Goal: Download file/media

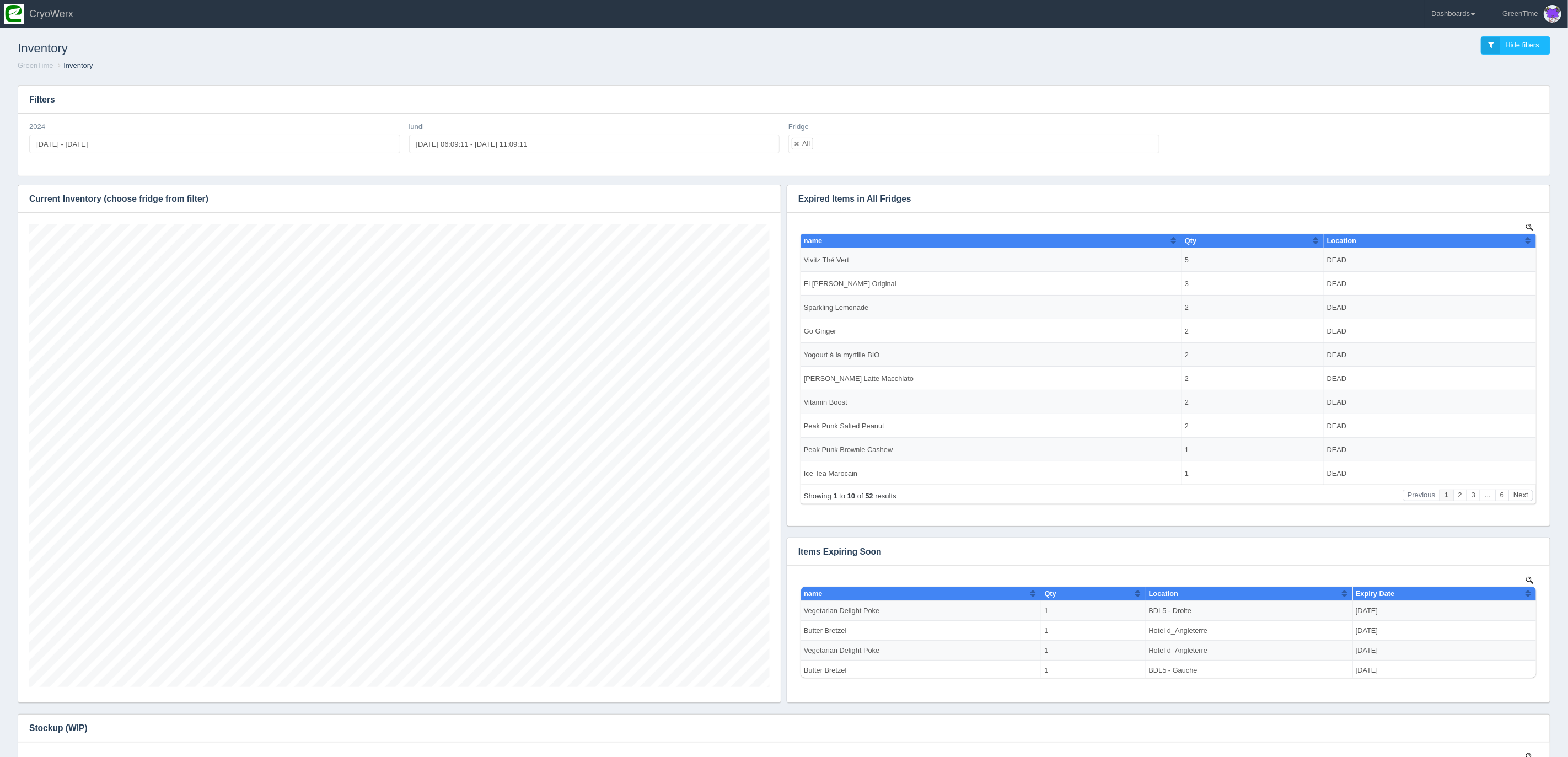
scroll to position [463, 740]
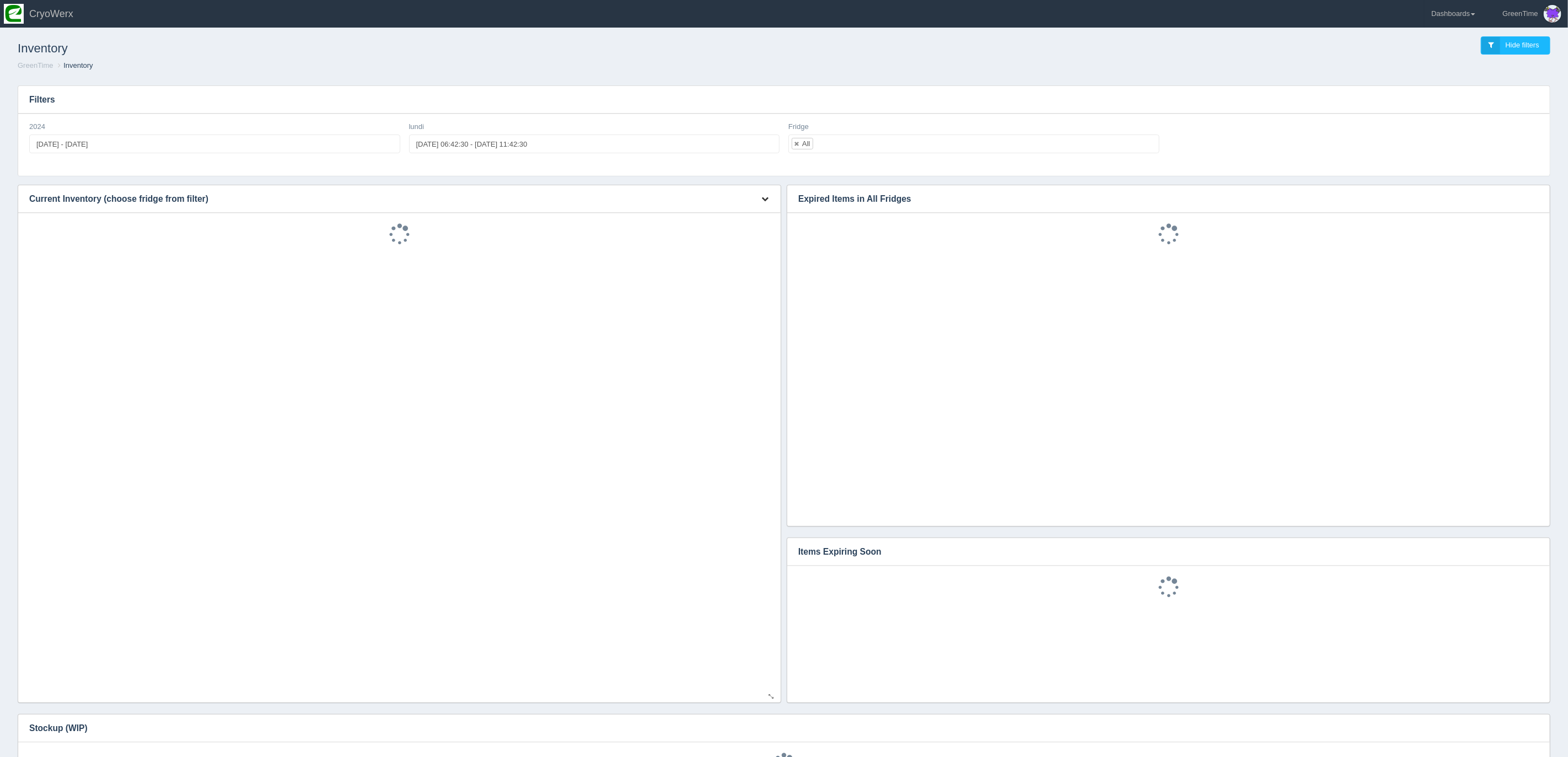
click at [758, 192] on button "button" at bounding box center [765, 198] width 15 height 17
click at [718, 213] on link "Download CSV" at bounding box center [727, 215] width 88 height 16
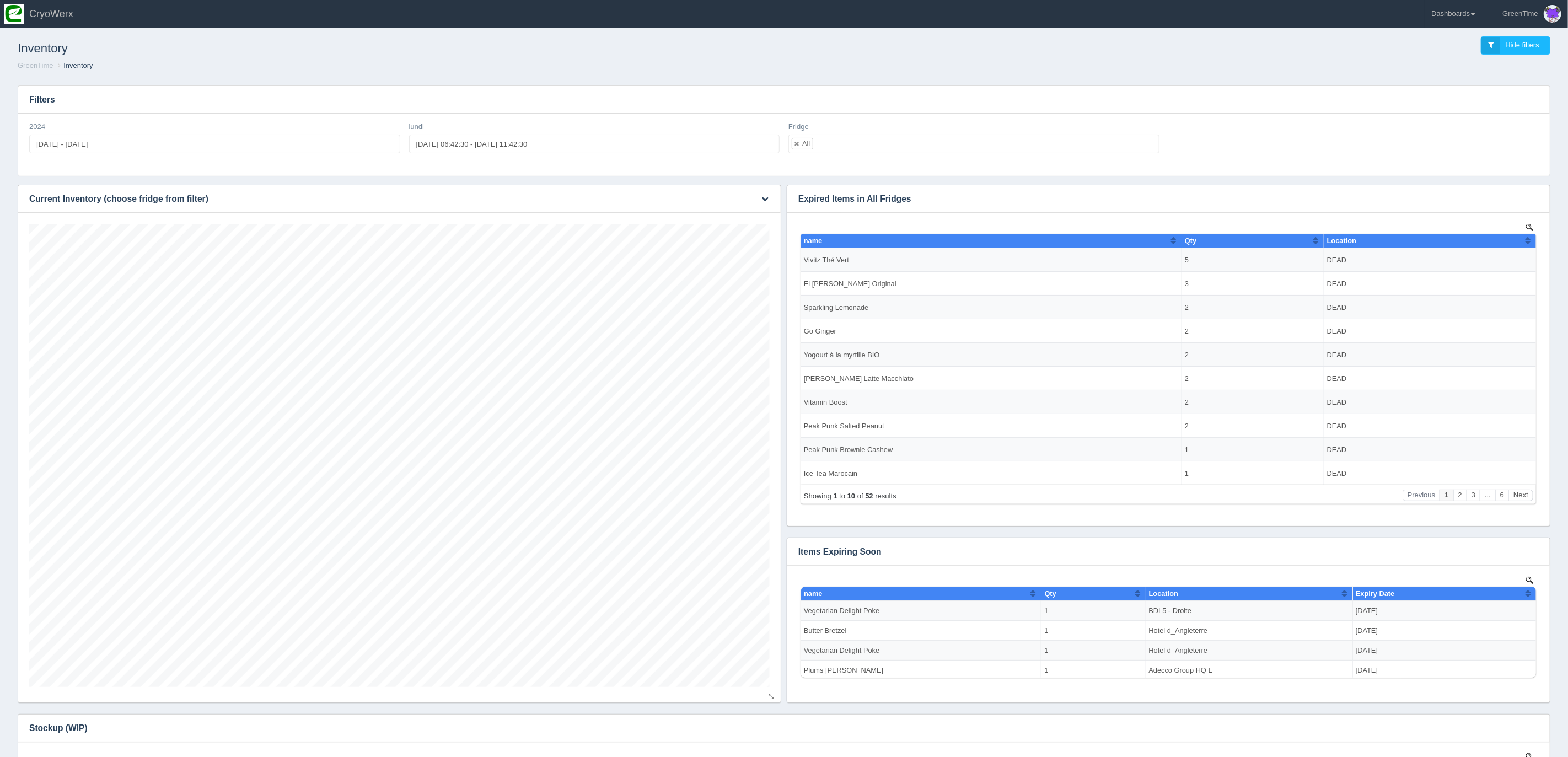
scroll to position [463, 740]
drag, startPoint x: 715, startPoint y: 56, endPoint x: 1039, endPoint y: 58, distance: 324.0
click at [716, 56] on h1 "Inventory" at bounding box center [401, 48] width 767 height 25
click at [1474, 15] on span at bounding box center [1473, 14] width 4 height 2
click at [1456, 83] on link "GreenTime" at bounding box center [1499, 81] width 149 height 22
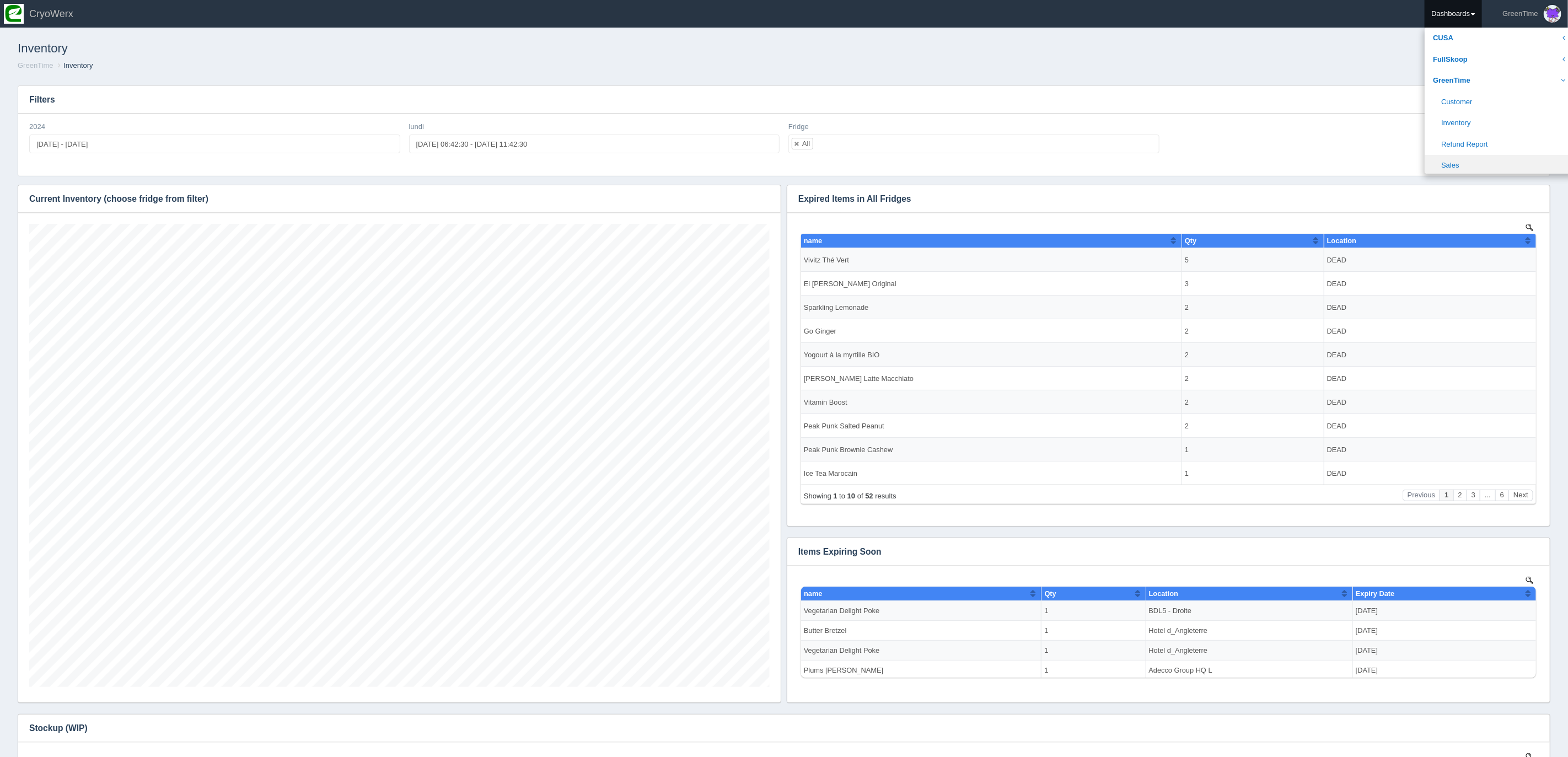
click at [1448, 166] on link "Sales" at bounding box center [1499, 166] width 149 height 22
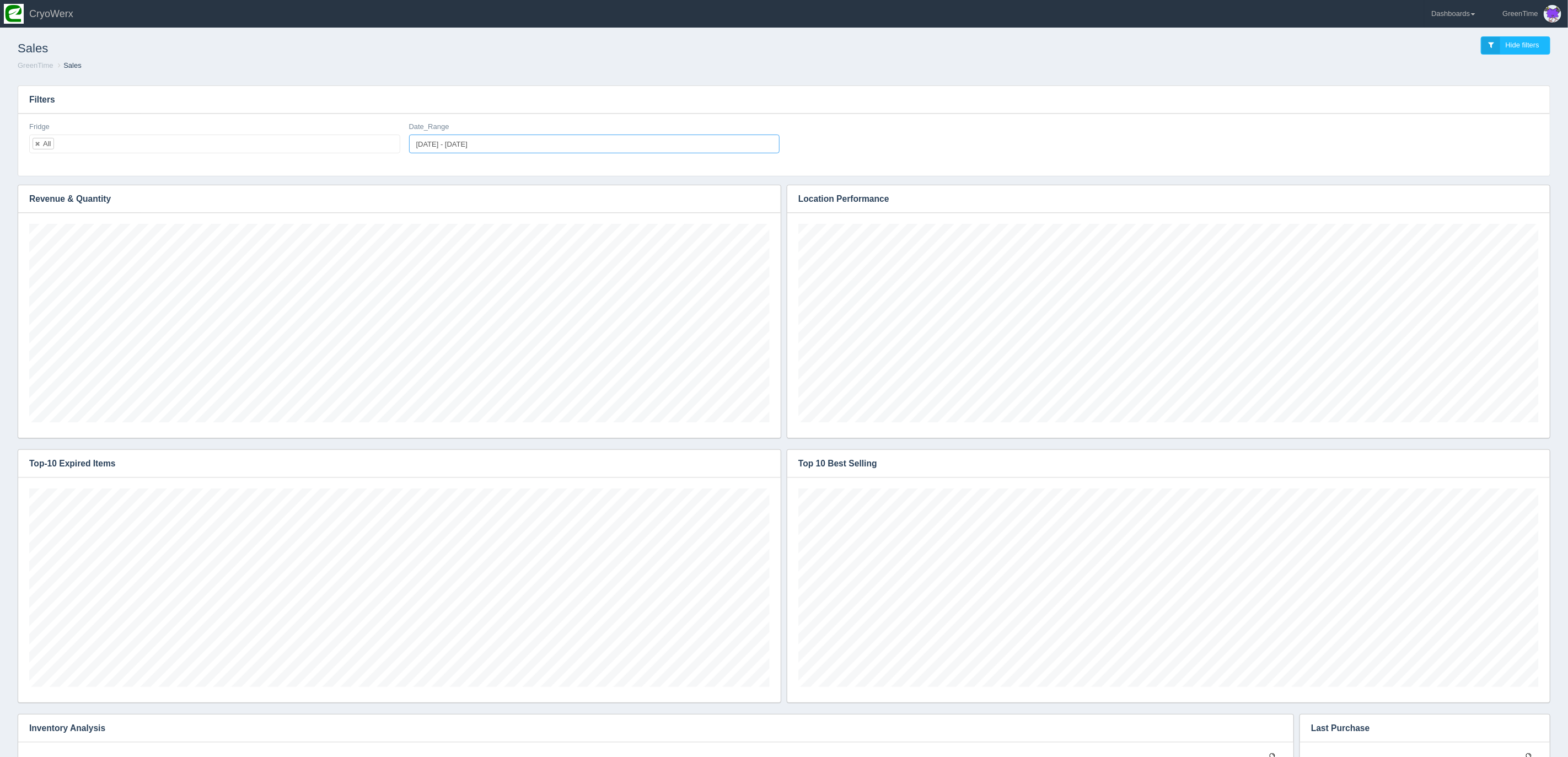
type input "2025-09-22"
type input "2025-09-24"
click at [447, 143] on input "2025-09-22 - 2025-09-24" at bounding box center [595, 143] width 371 height 19
type input "2025-09-22"
type input "2025-09-25"
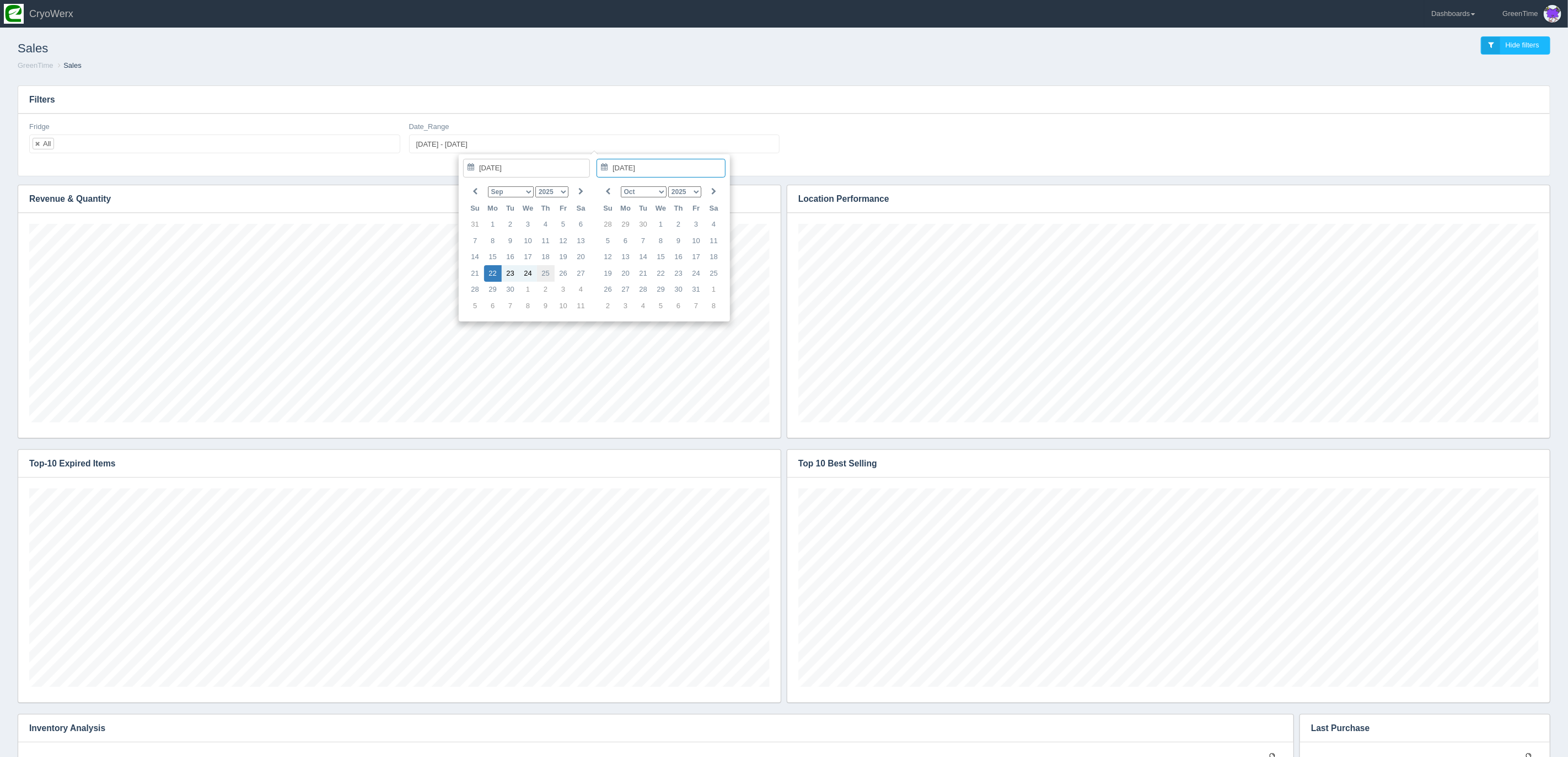
type input "2025-09-22 - 2025-09-25"
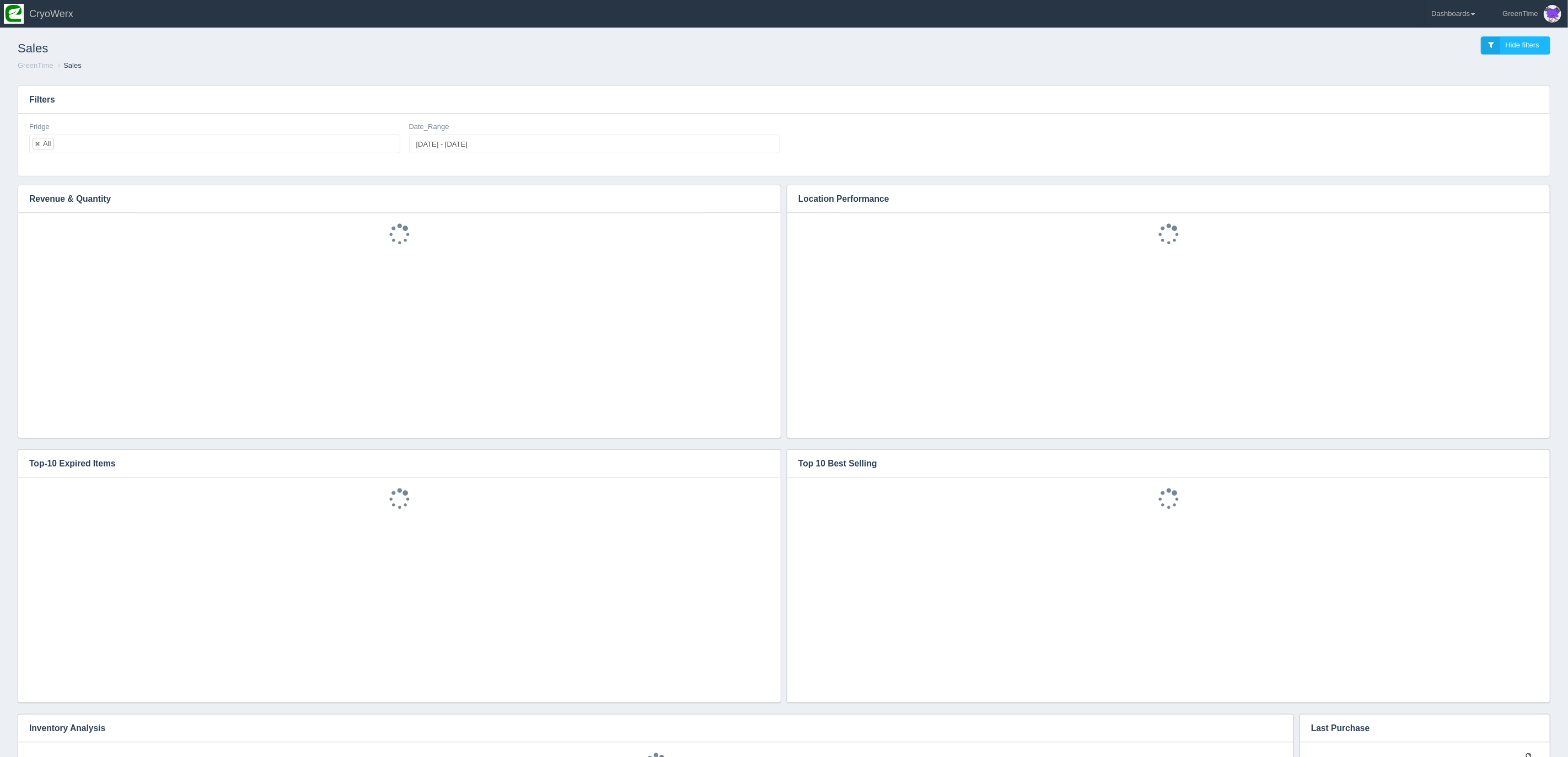
click at [809, 106] on h3 "Filters" at bounding box center [784, 100] width 1531 height 28
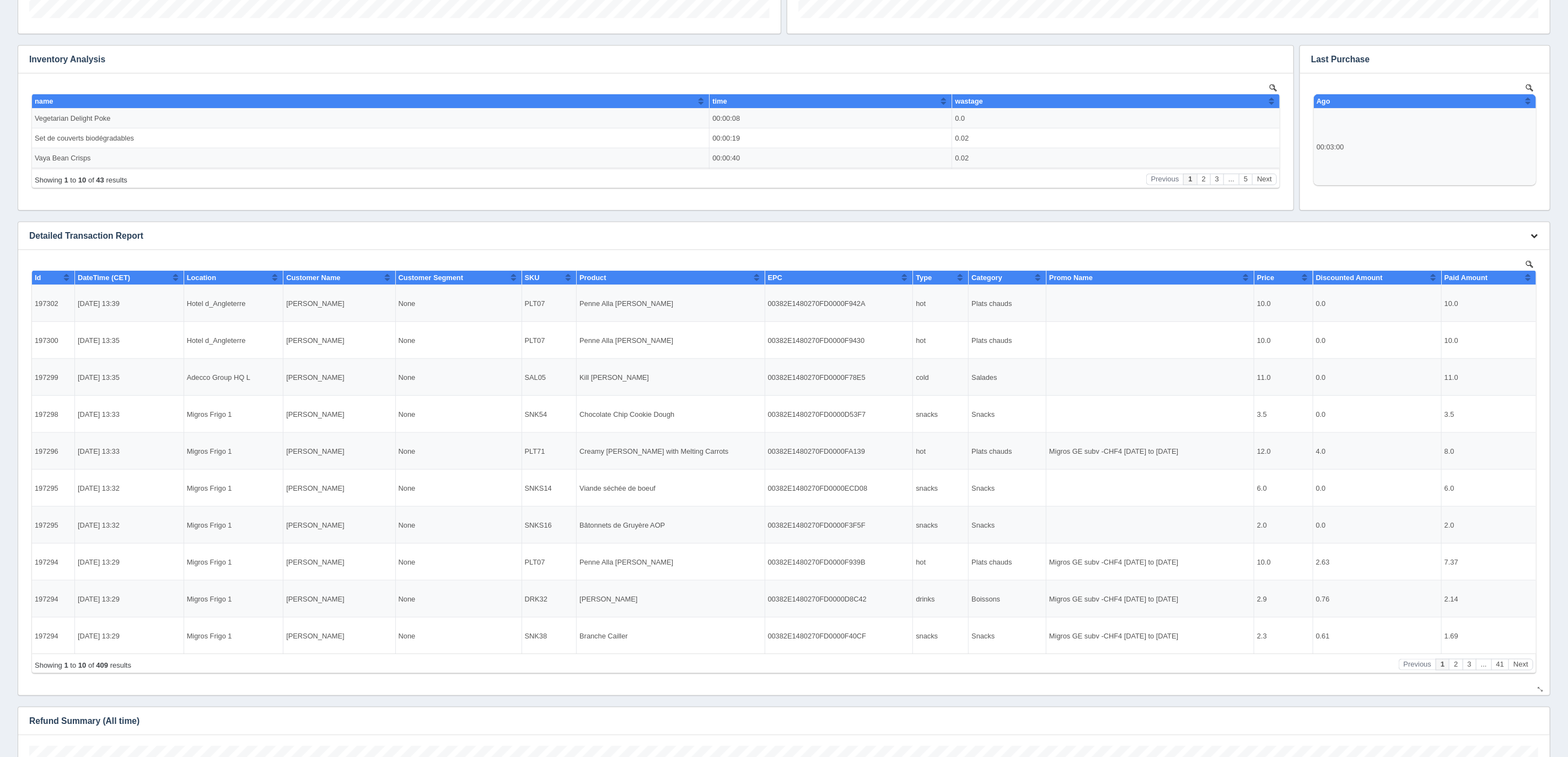
click at [1527, 238] on button "button" at bounding box center [1533, 236] width 15 height 17
click at [1475, 252] on link "Download CSV" at bounding box center [1497, 253] width 88 height 16
